Goal: Task Accomplishment & Management: Complete application form

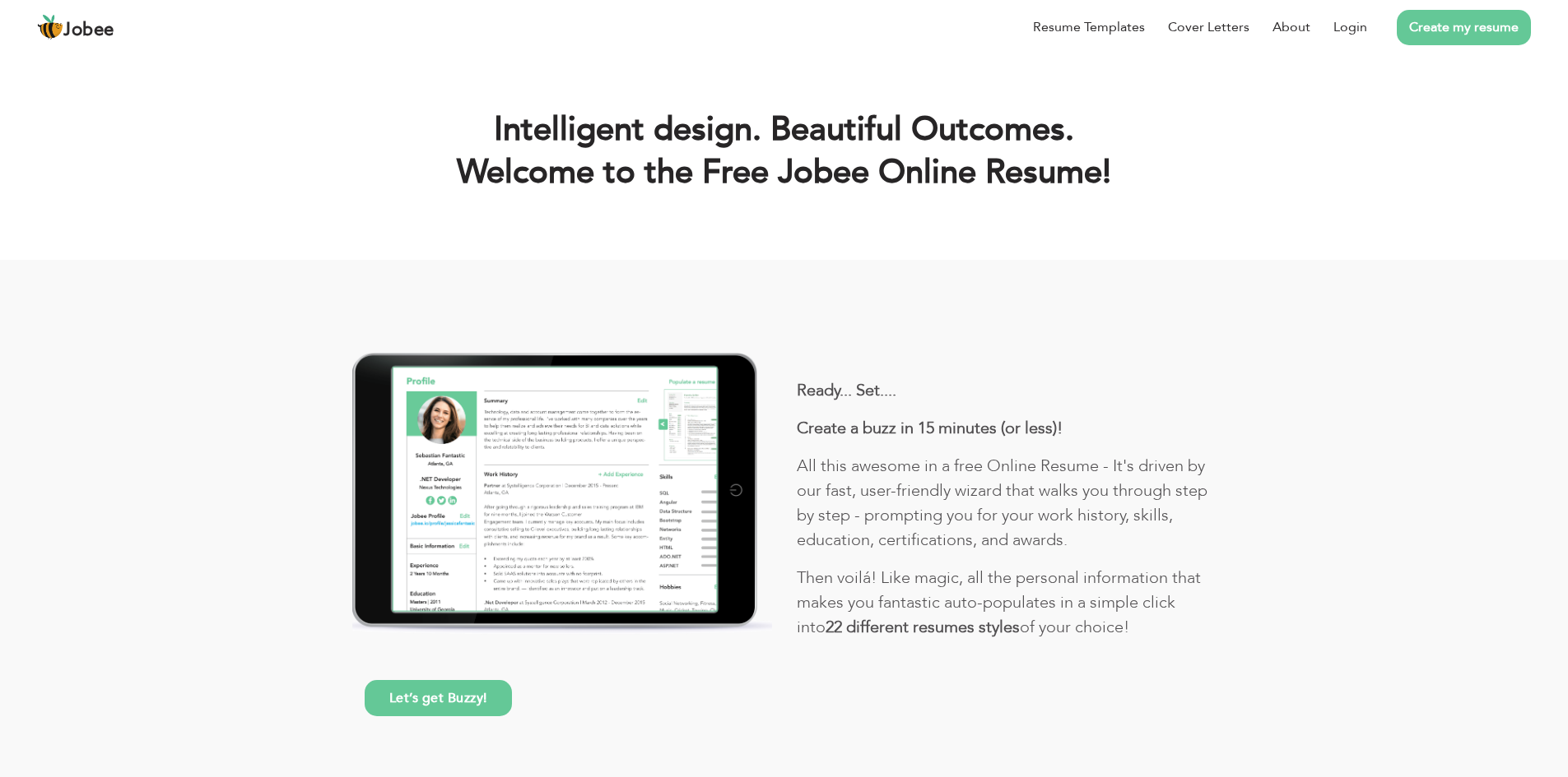
click at [1450, 32] on link "Create my resume" at bounding box center [1464, 26] width 134 height 35
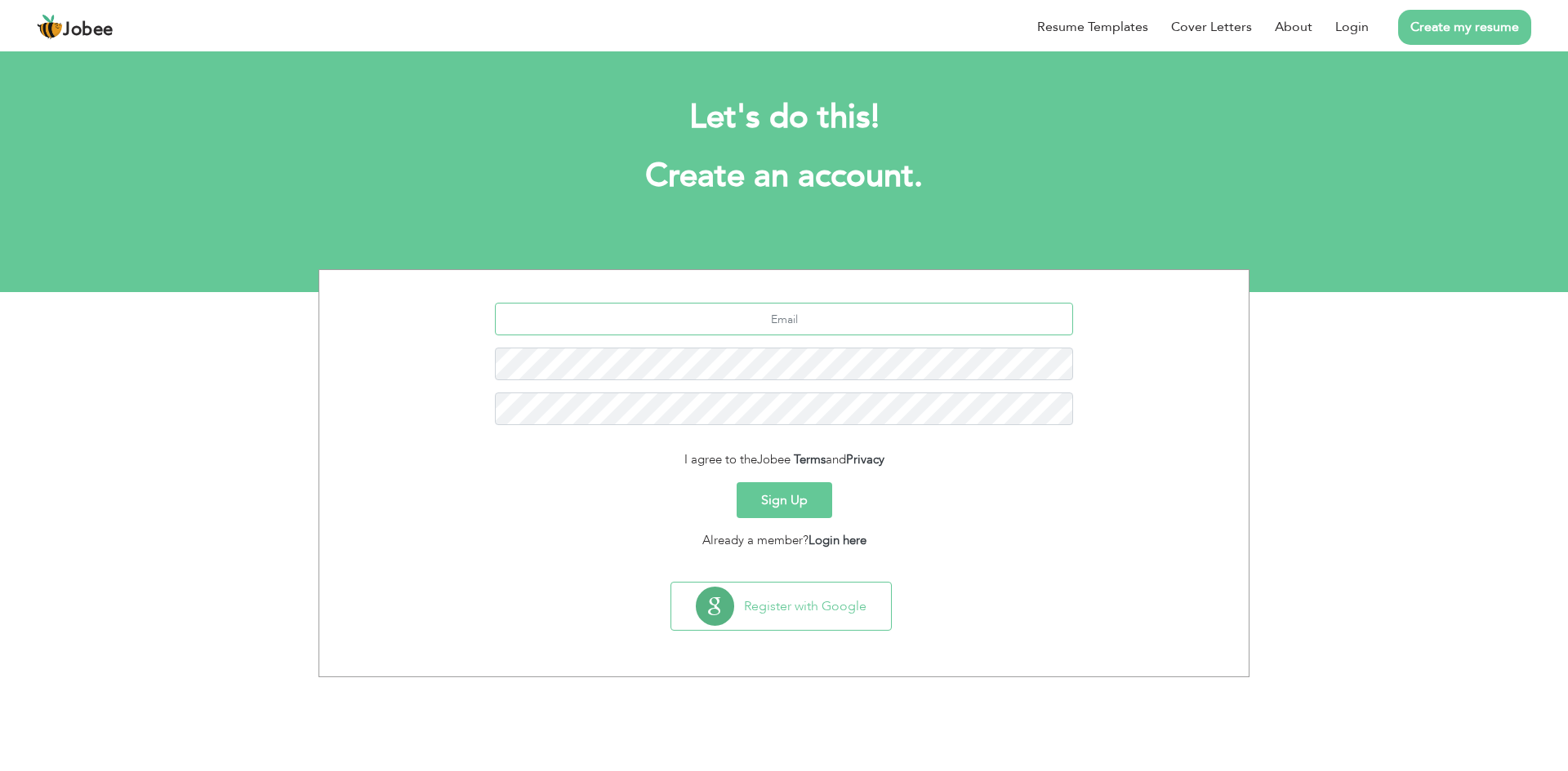
click at [778, 323] on input "text" at bounding box center [784, 319] width 579 height 33
click at [732, 314] on input "text" at bounding box center [784, 319] width 579 height 33
type input "jewnis"
type input "jenish.kotiya2000@gmail.com"
click at [737, 482] on button "Sign Up" at bounding box center [784, 500] width 96 height 36
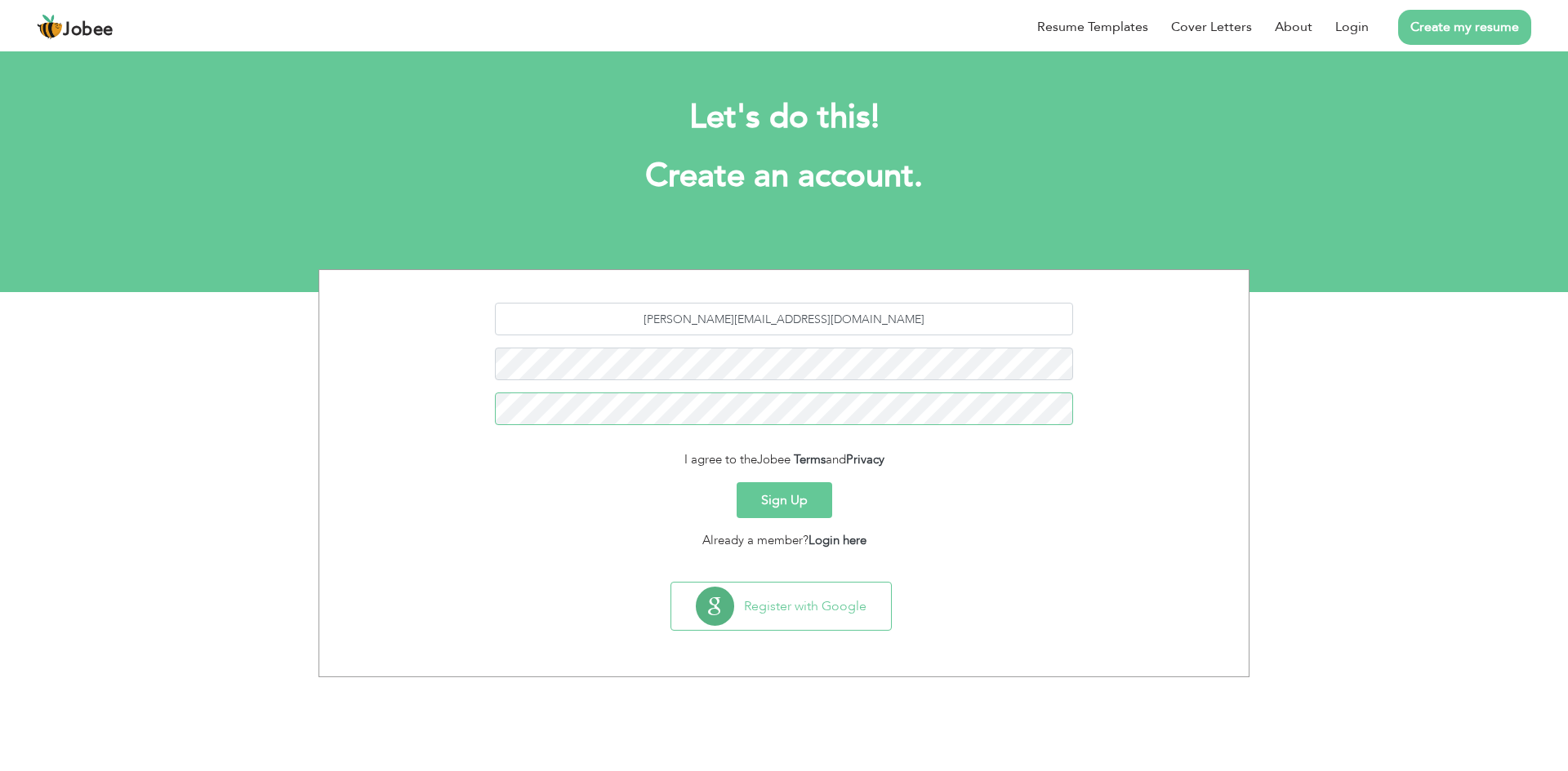
click at [737, 482] on button "Sign Up" at bounding box center [784, 500] width 96 height 36
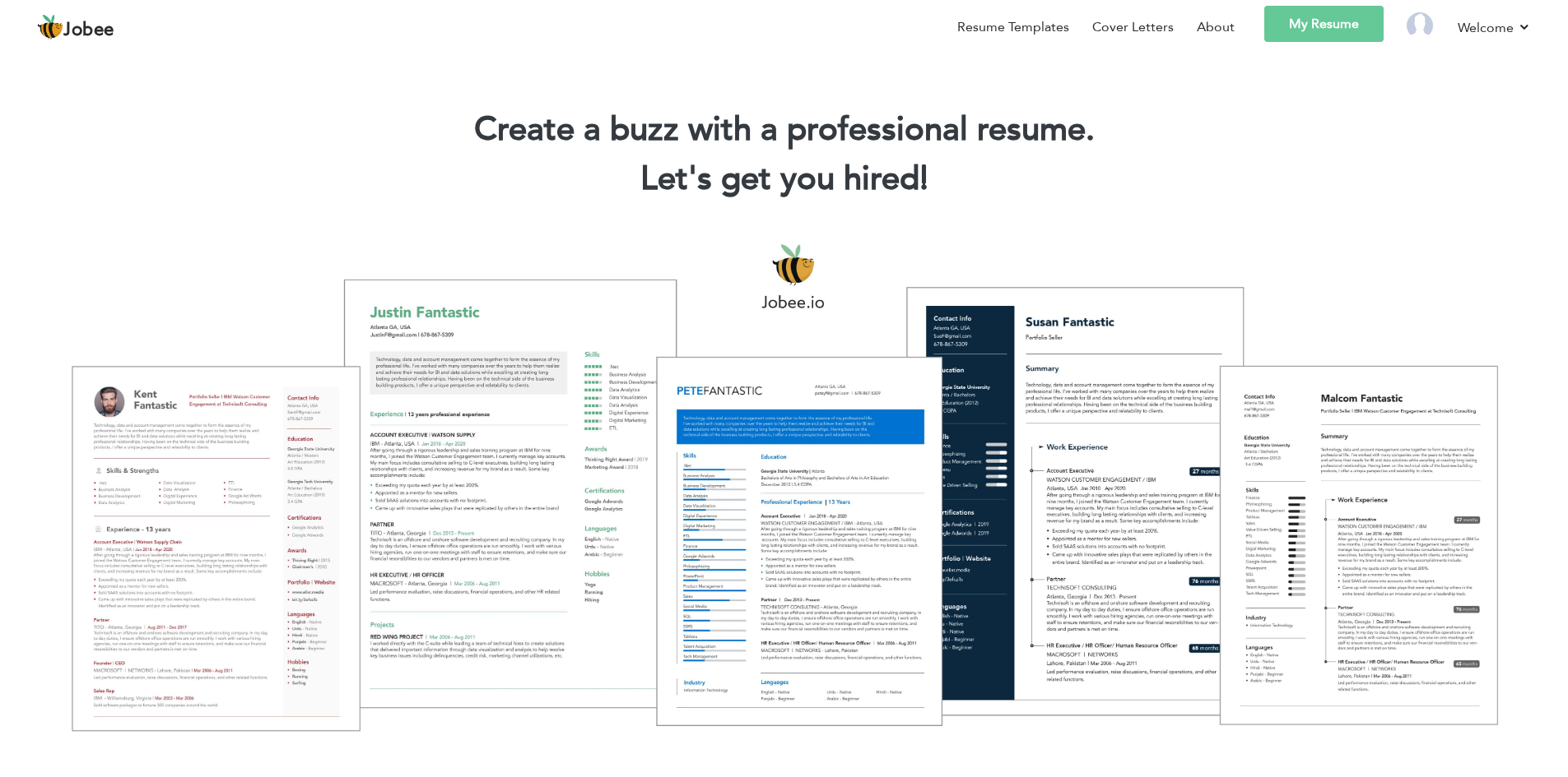
click at [1151, 319] on div at bounding box center [784, 486] width 1543 height 545
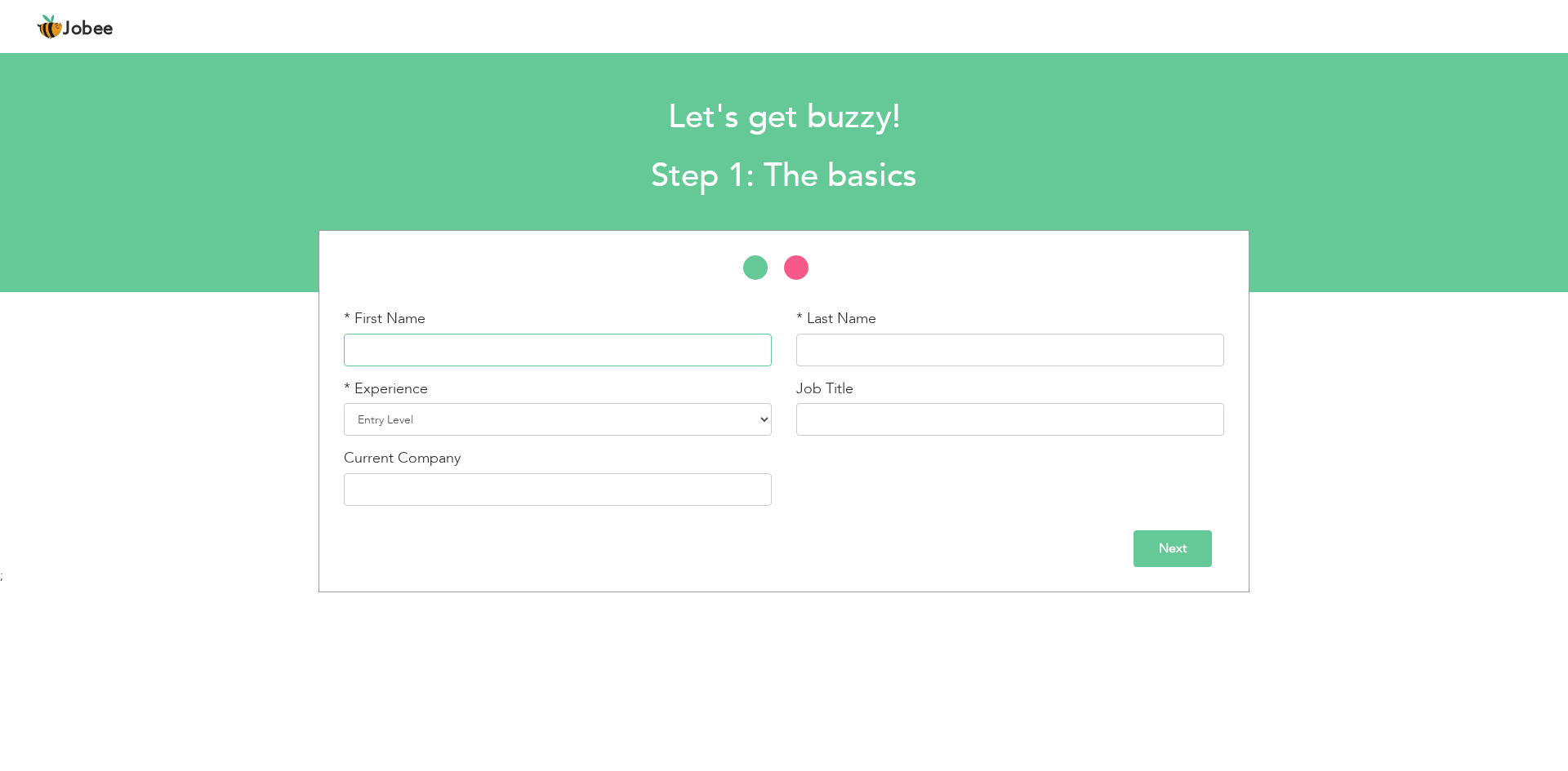
click at [518, 355] on input "text" at bounding box center [557, 350] width 428 height 33
type input "Jenish"
type input "Kotiya"
select select "5"
type input "WordPress Developer"
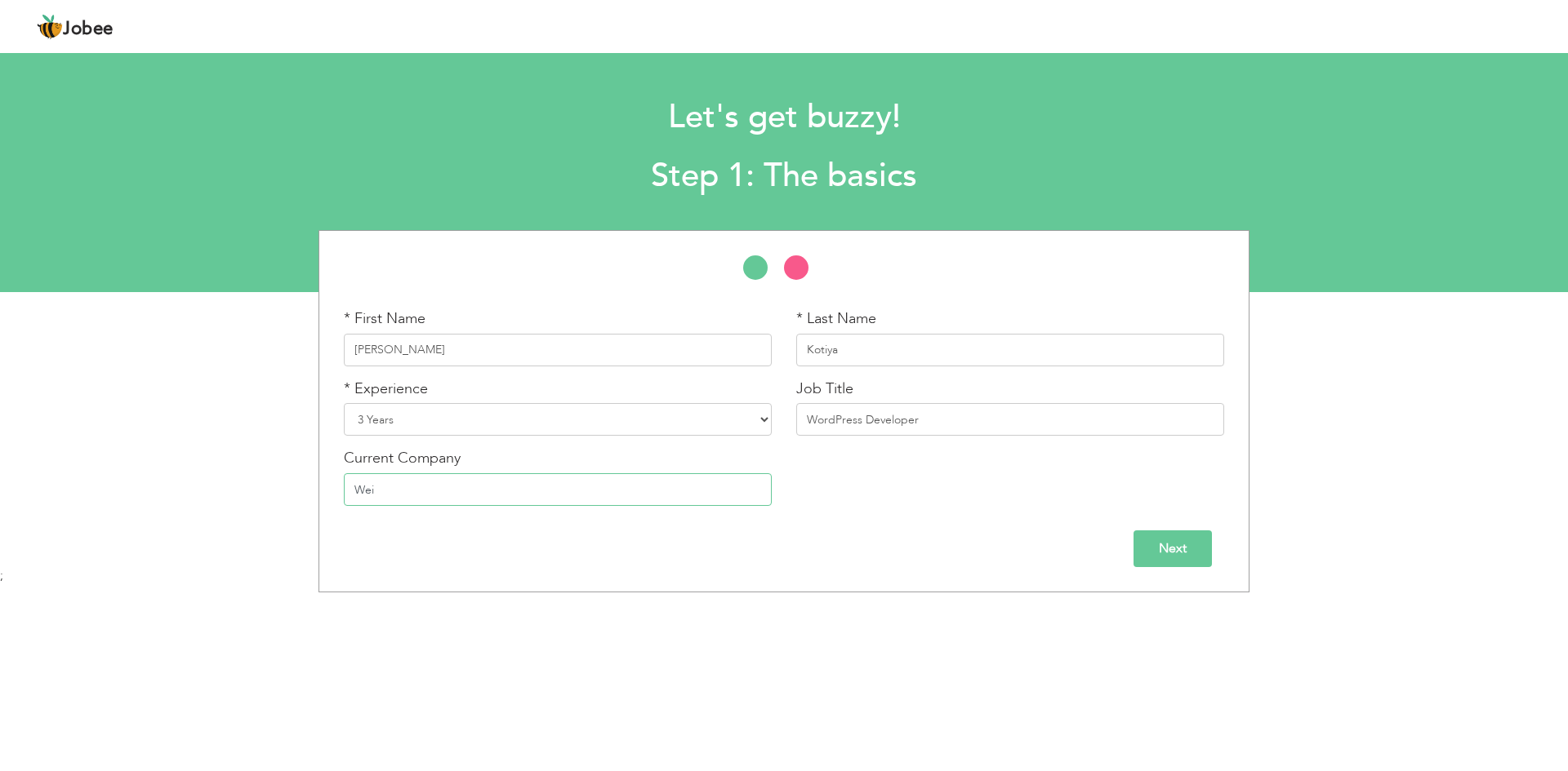
paste input "setech Developers"
type input "Weisetech Developers"
click at [1184, 544] on input "Next" at bounding box center [1173, 549] width 79 height 37
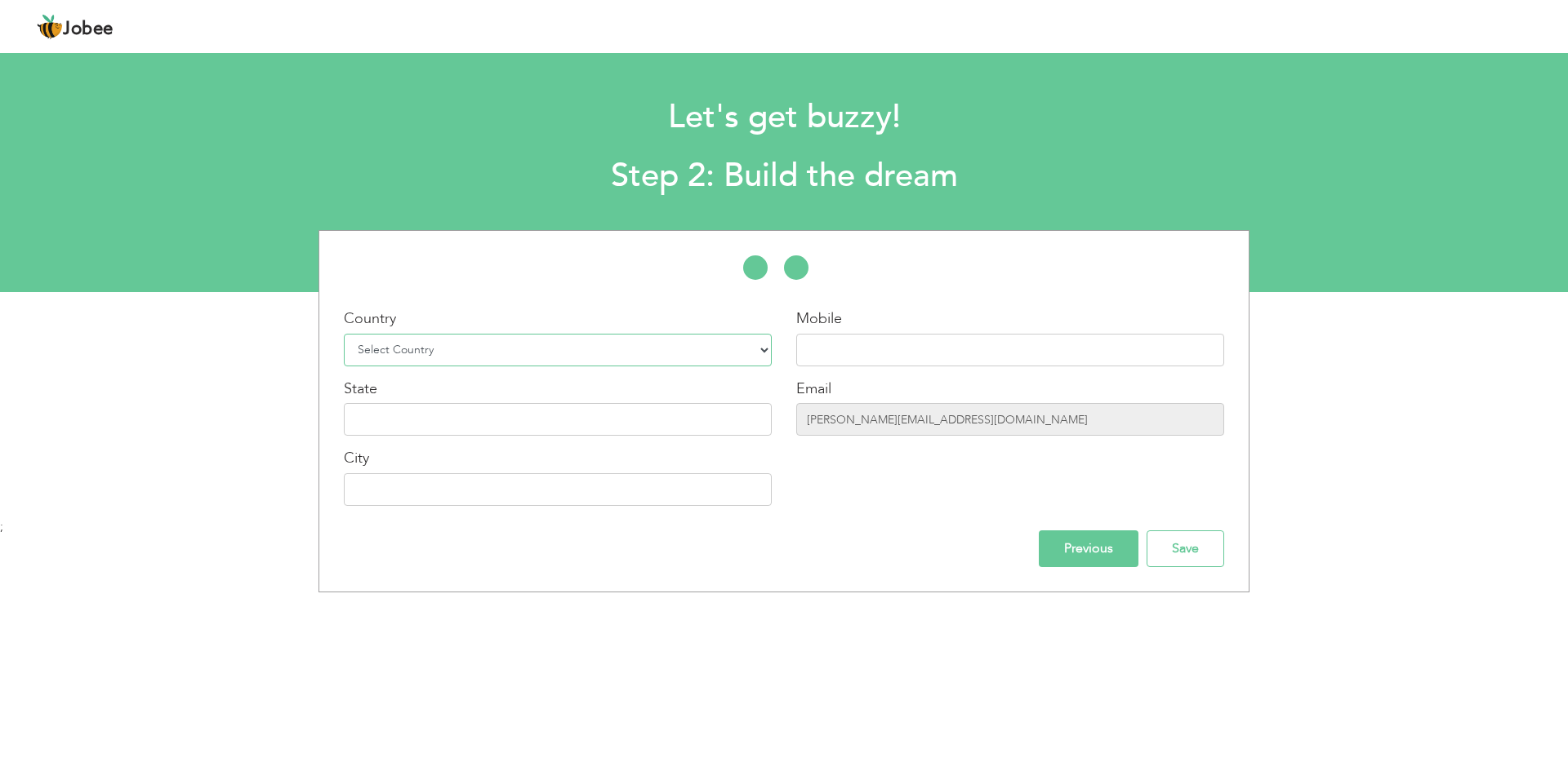
click at [446, 341] on select "Select Country Afghanistan Albania Algeria American Samoa Andorra Angola Anguil…" at bounding box center [557, 350] width 428 height 33
click at [433, 357] on select "Select Country Afghanistan Albania Algeria American Samoa Andorra Angola Anguil…" at bounding box center [557, 350] width 428 height 33
select select "99"
click at [343, 334] on select "Select Country Afghanistan Albania Algeria American Samoa Andorra Angola Anguil…" at bounding box center [557, 350] width 428 height 33
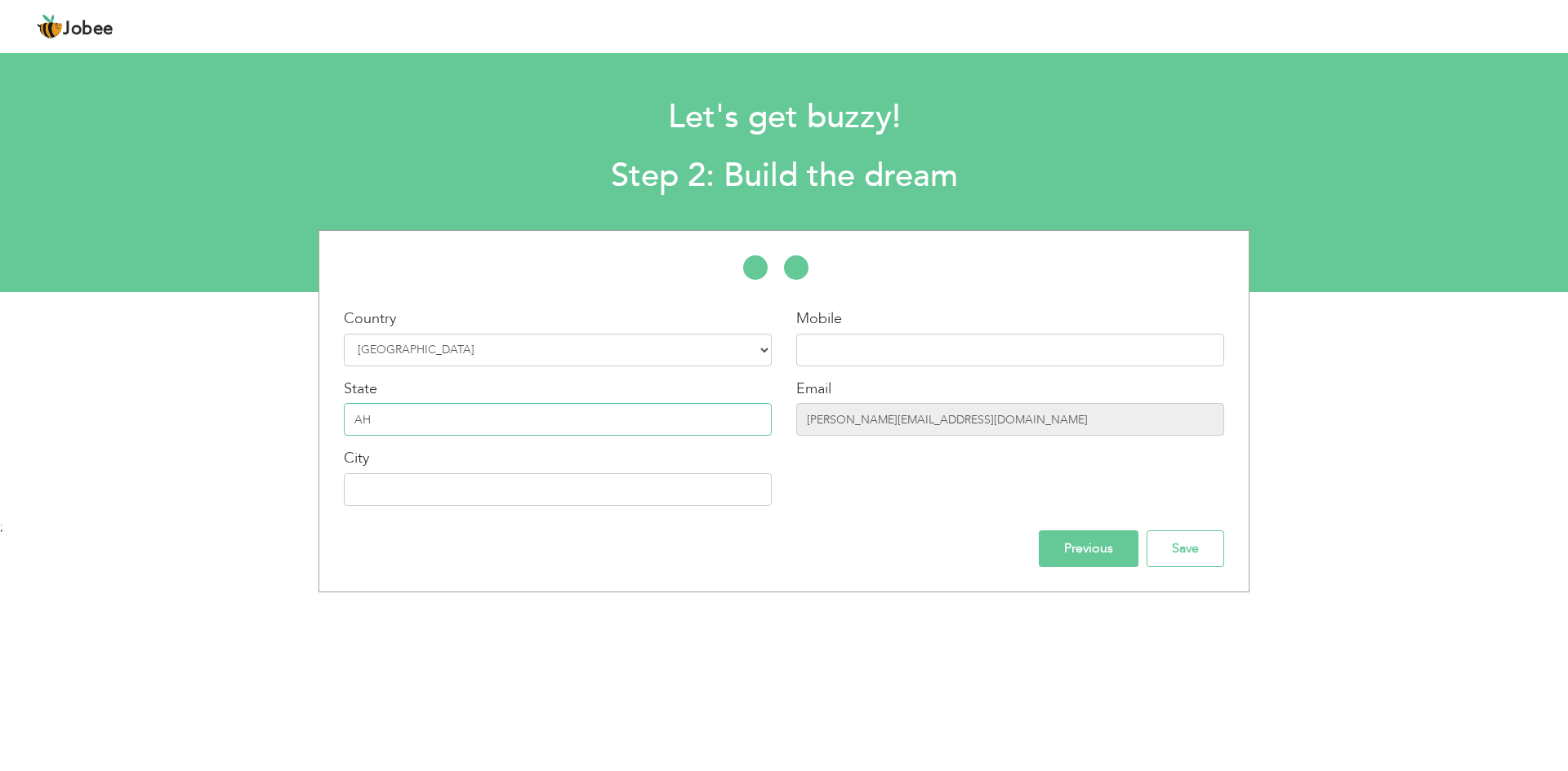
type input "A"
type input "Gujarat"
type input "[GEOGRAPHIC_DATA]"
type input "9106685143"
click at [1035, 552] on div "Previous Save" at bounding box center [784, 549] width 905 height 37
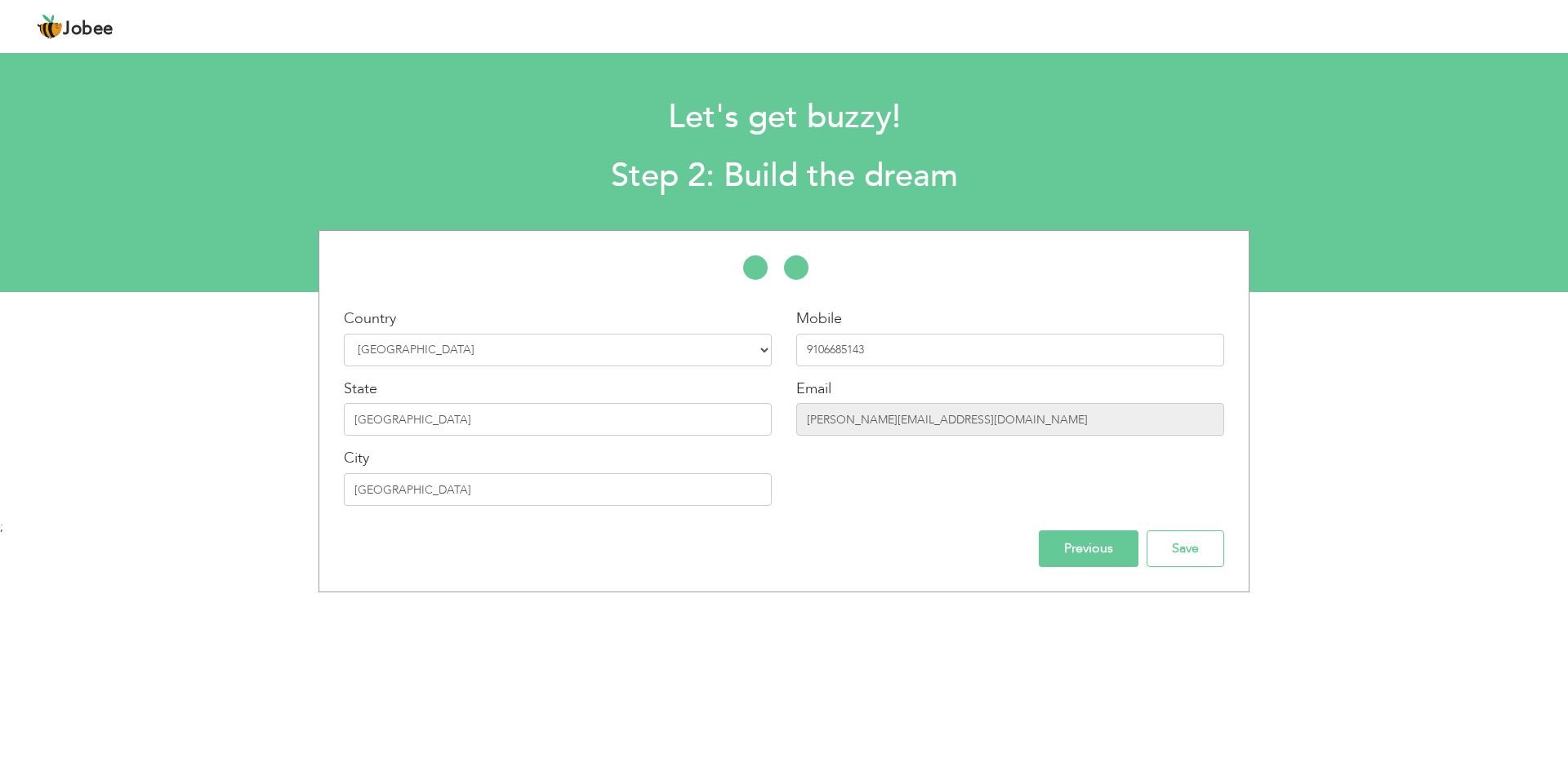
click at [1045, 551] on input "Previous" at bounding box center [1088, 549] width 99 height 37
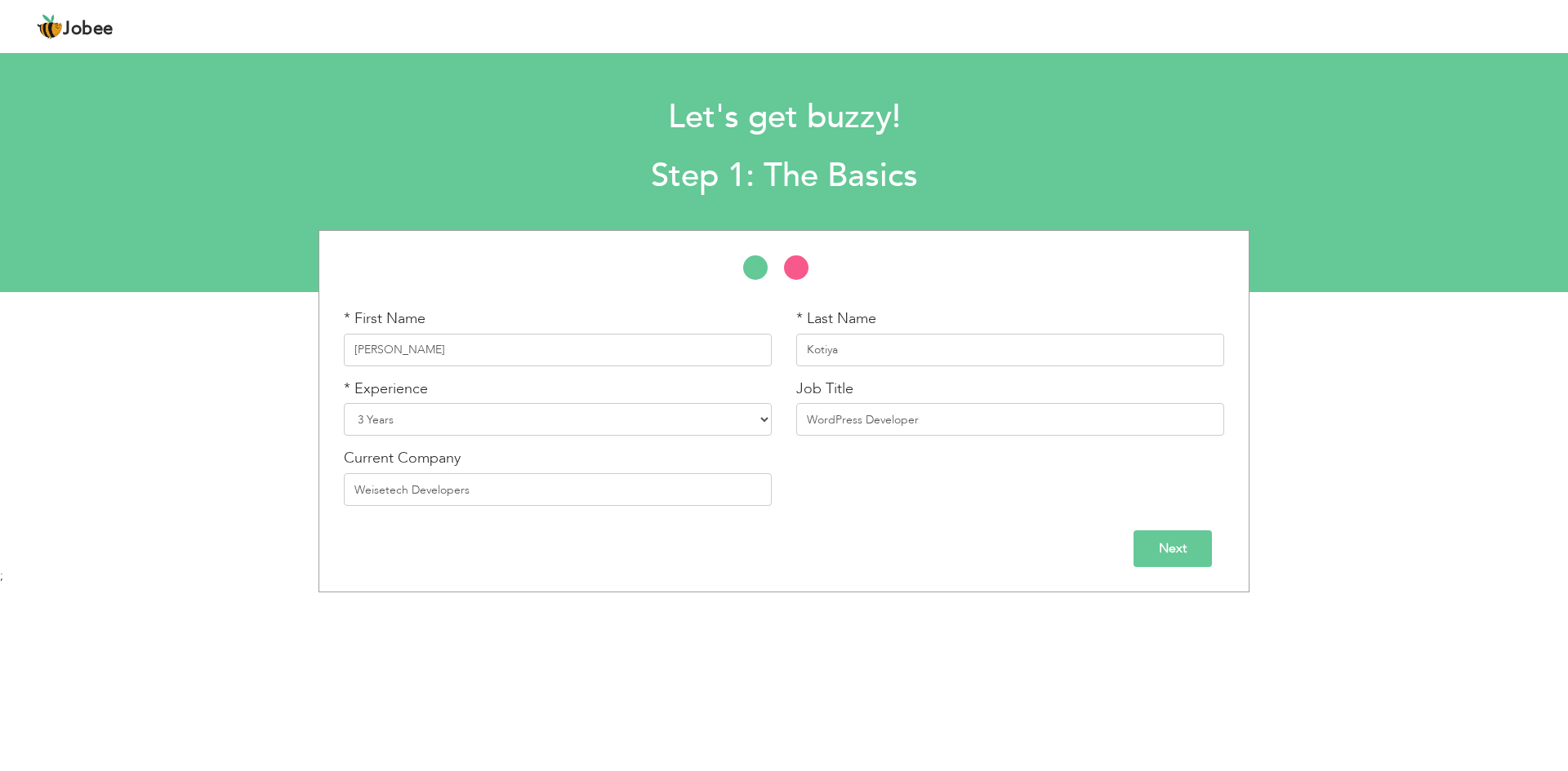
click at [1172, 544] on input "Next" at bounding box center [1173, 549] width 79 height 37
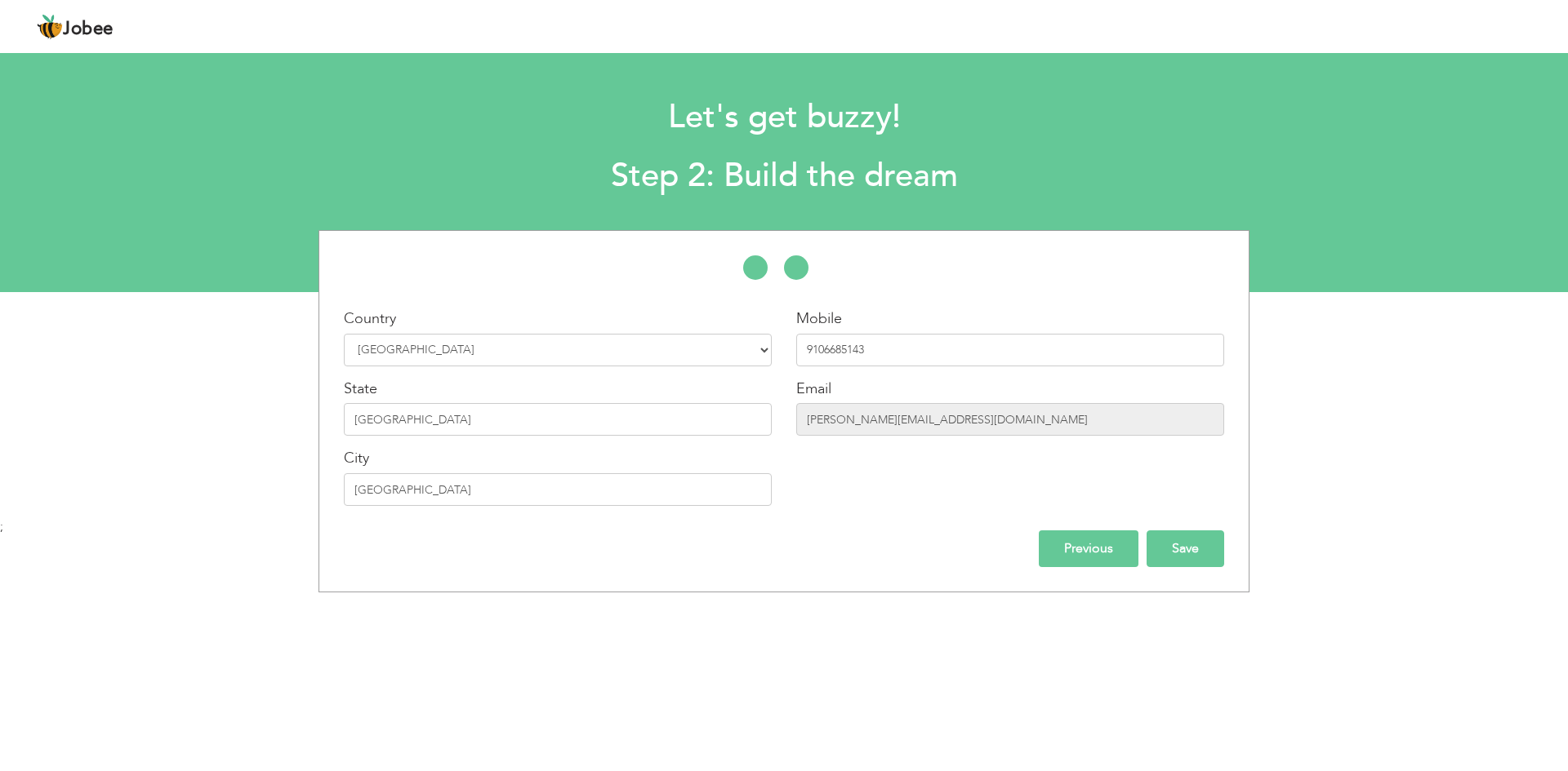
click at [1187, 556] on input "Save" at bounding box center [1185, 549] width 78 height 37
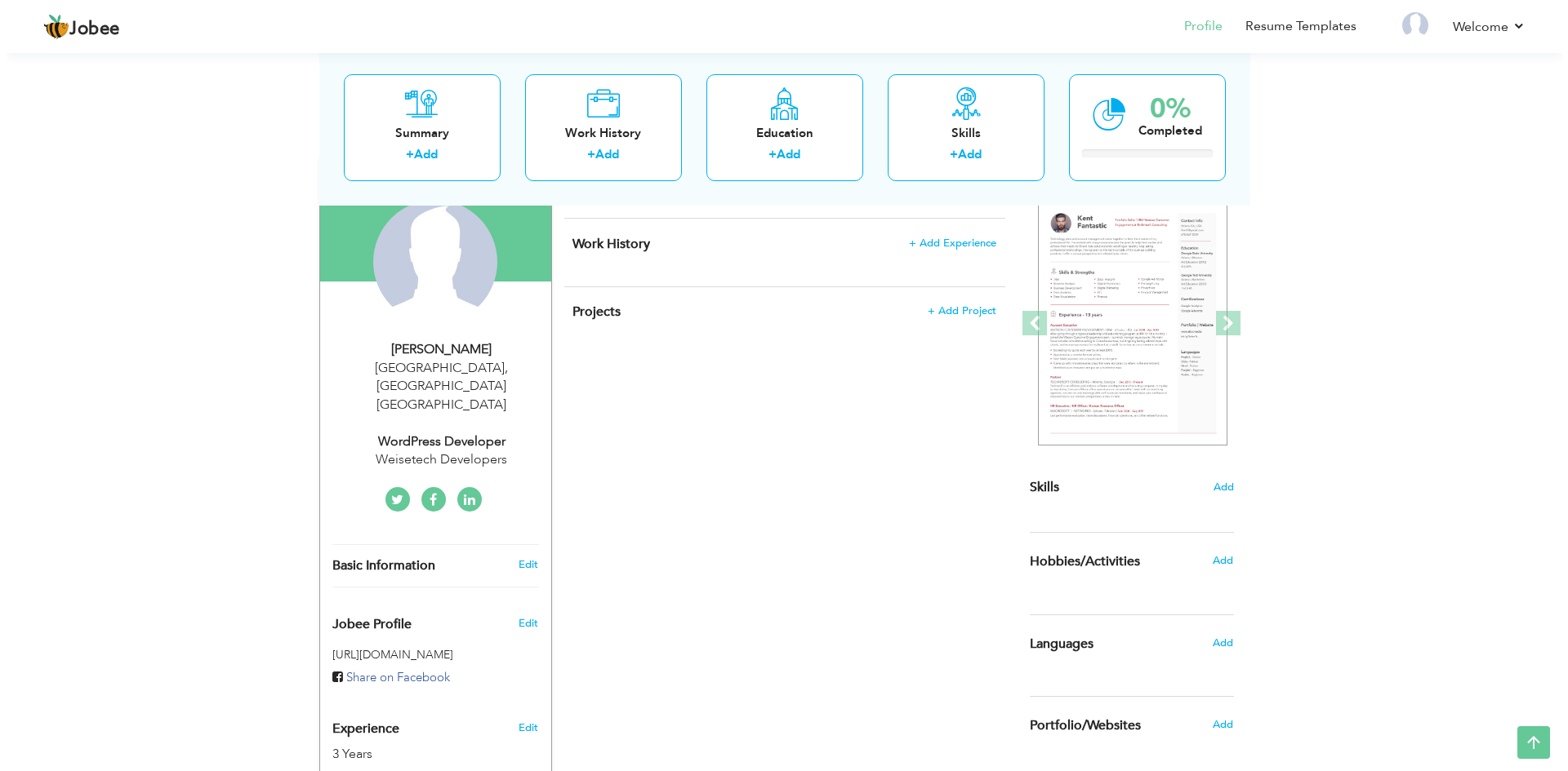
scroll to position [137, 0]
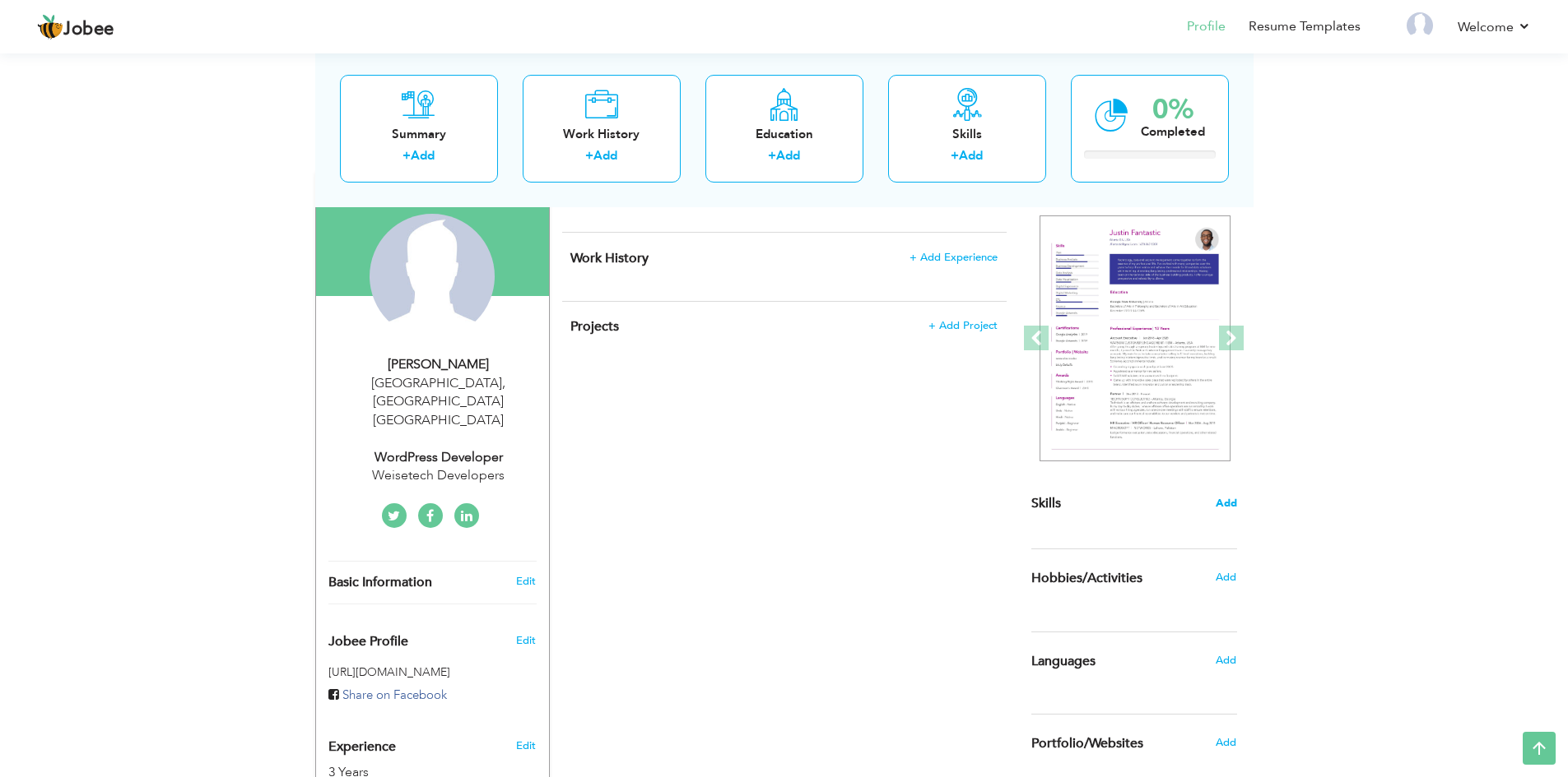
click at [1229, 505] on span "Add" at bounding box center [1226, 504] width 22 height 16
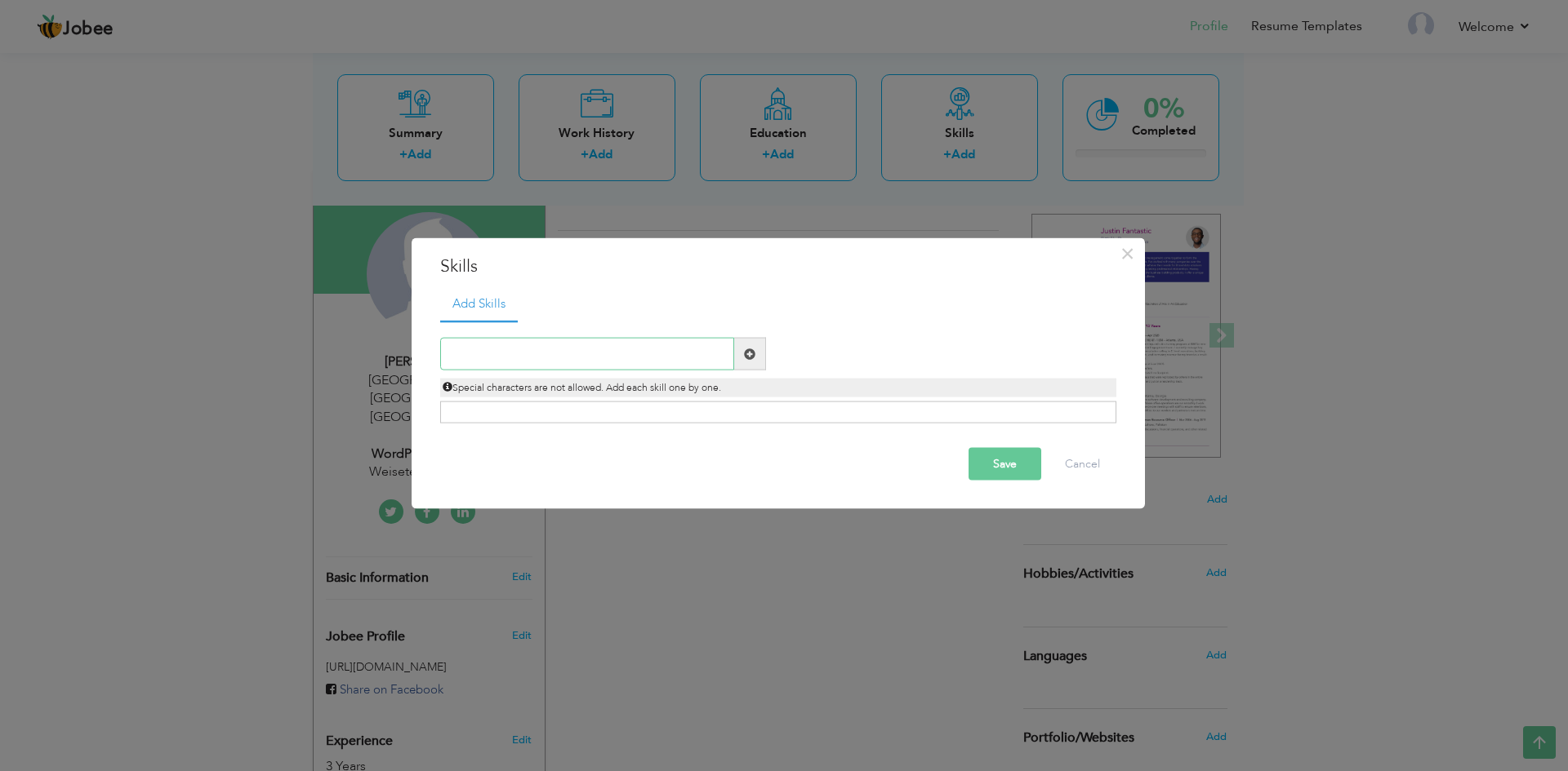
click at [498, 360] on input "text" at bounding box center [586, 354] width 294 height 33
type input "HTML"
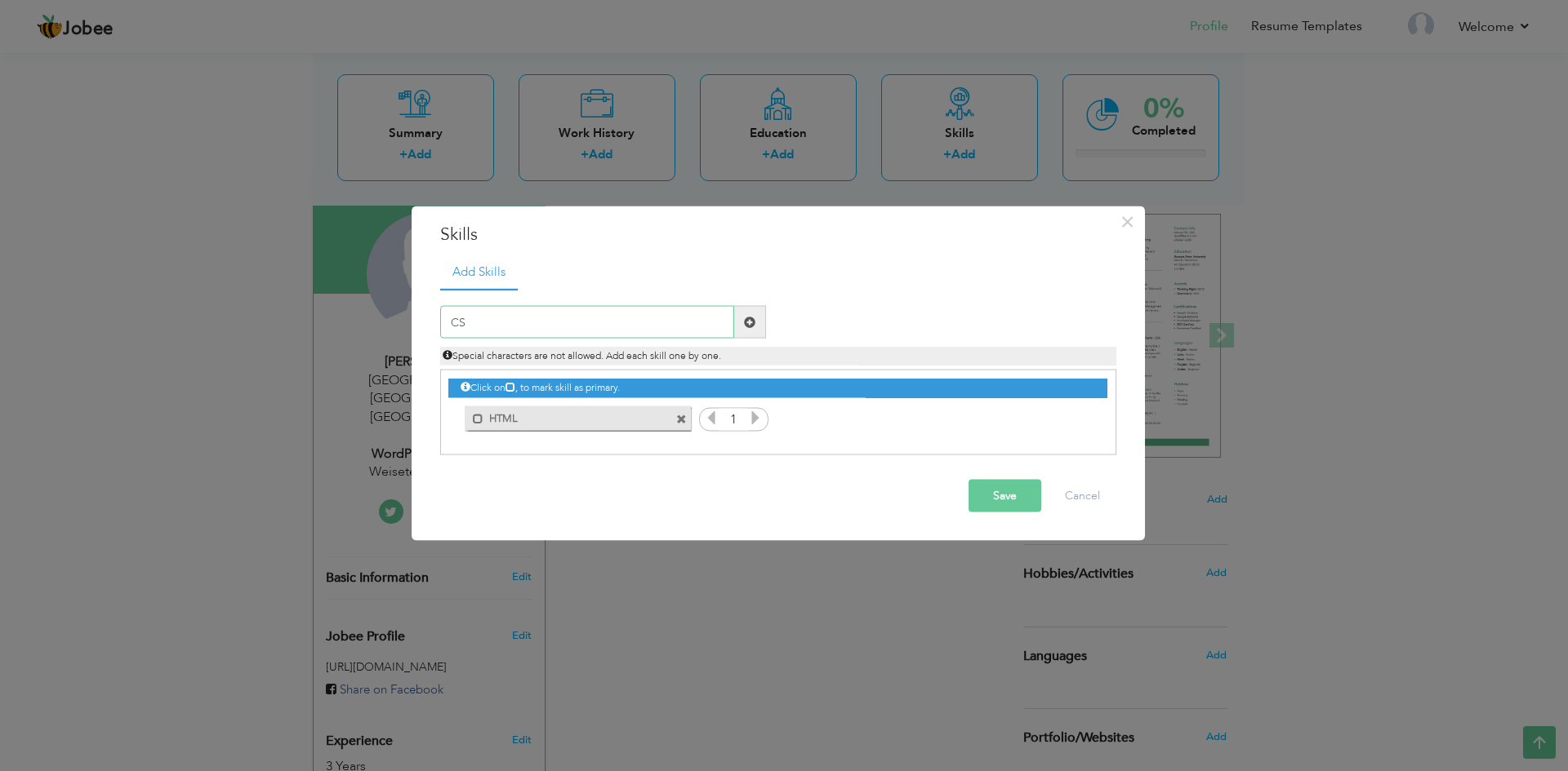
type input "CSS"
type input "WordPress"
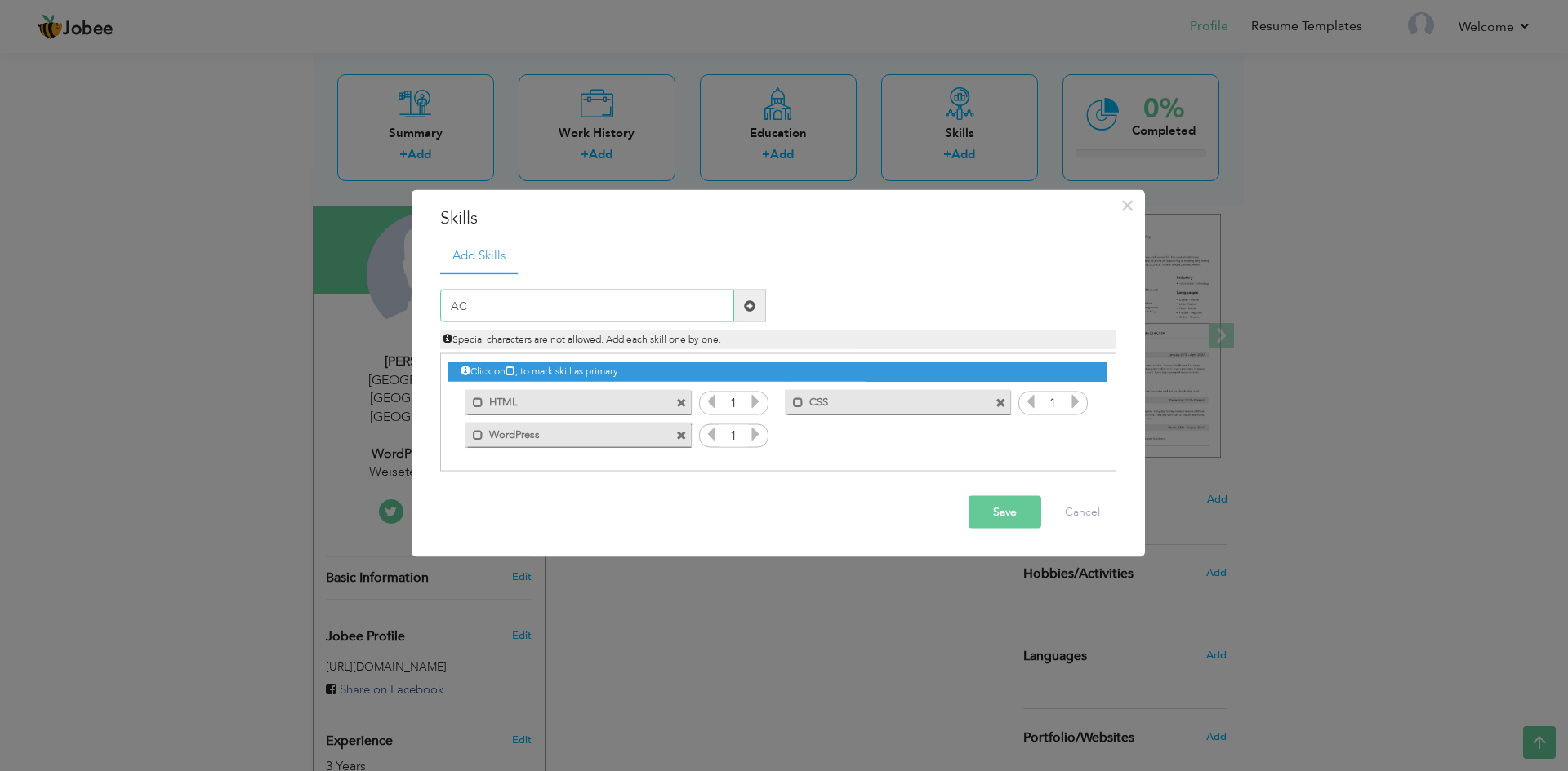
type input "ACF"
type input "Woo-Comma"
